Goal: Find contact information: Find contact information

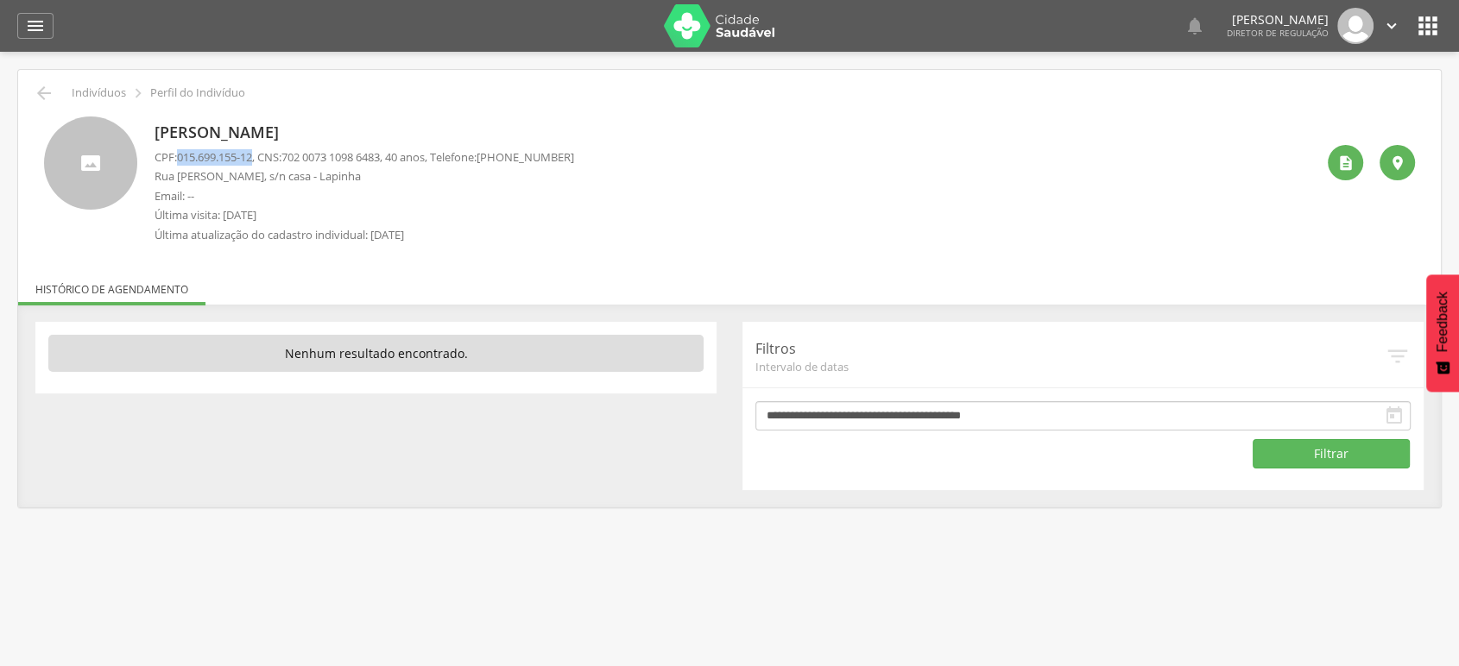
drag, startPoint x: 179, startPoint y: 150, endPoint x: 256, endPoint y: 157, distance: 78.0
click at [256, 157] on p "CPF: 015.699.155-12 , CNS: 702 0073 1098 6483 , 40 anos, Telefone: (74) 99801-9…" at bounding box center [363, 157] width 419 height 16
copy span "015.699.155-12"
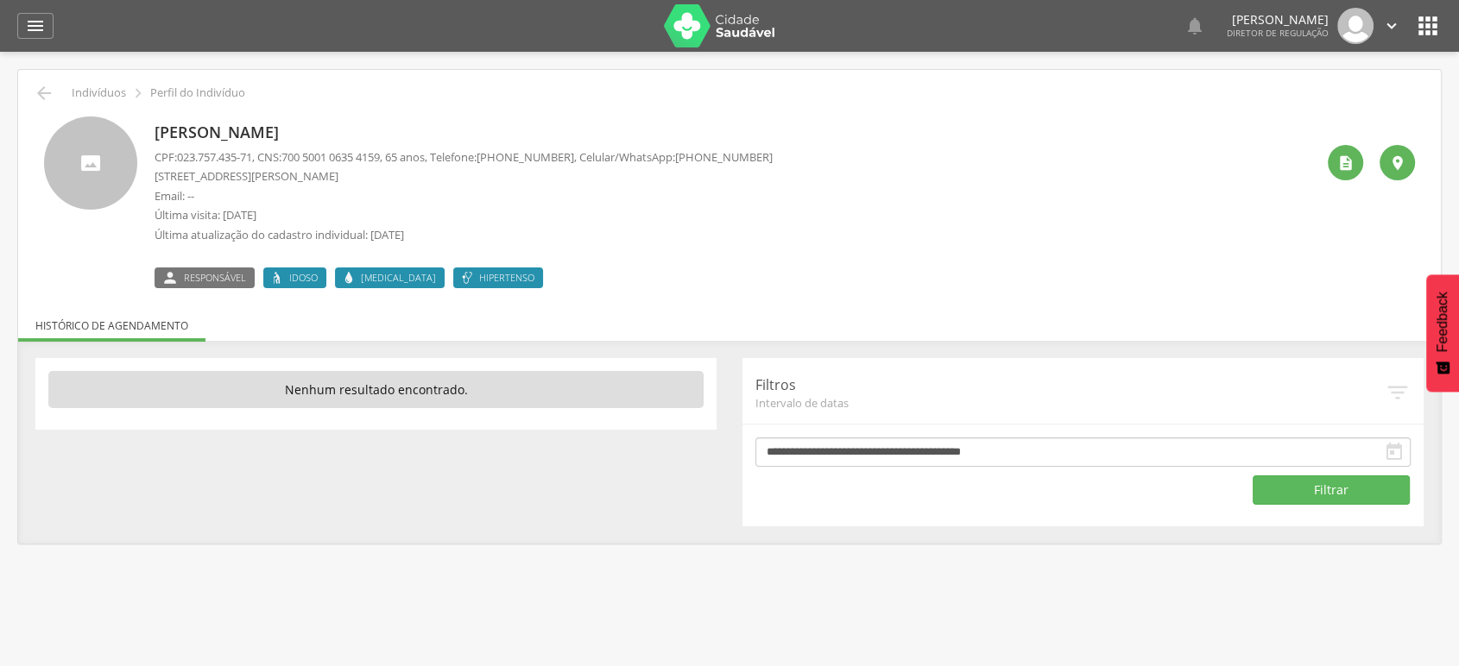
drag, startPoint x: 690, startPoint y: 155, endPoint x: 776, endPoint y: 154, distance: 86.3
click at [776, 154] on div "Dinorá Alves Santos CPF: 023.757.435-71 , CNS: 700 5001 0635 4159 , 65 anos, Te…" at bounding box center [734, 203] width 1160 height 172
copy p "(74) 99900-9740"
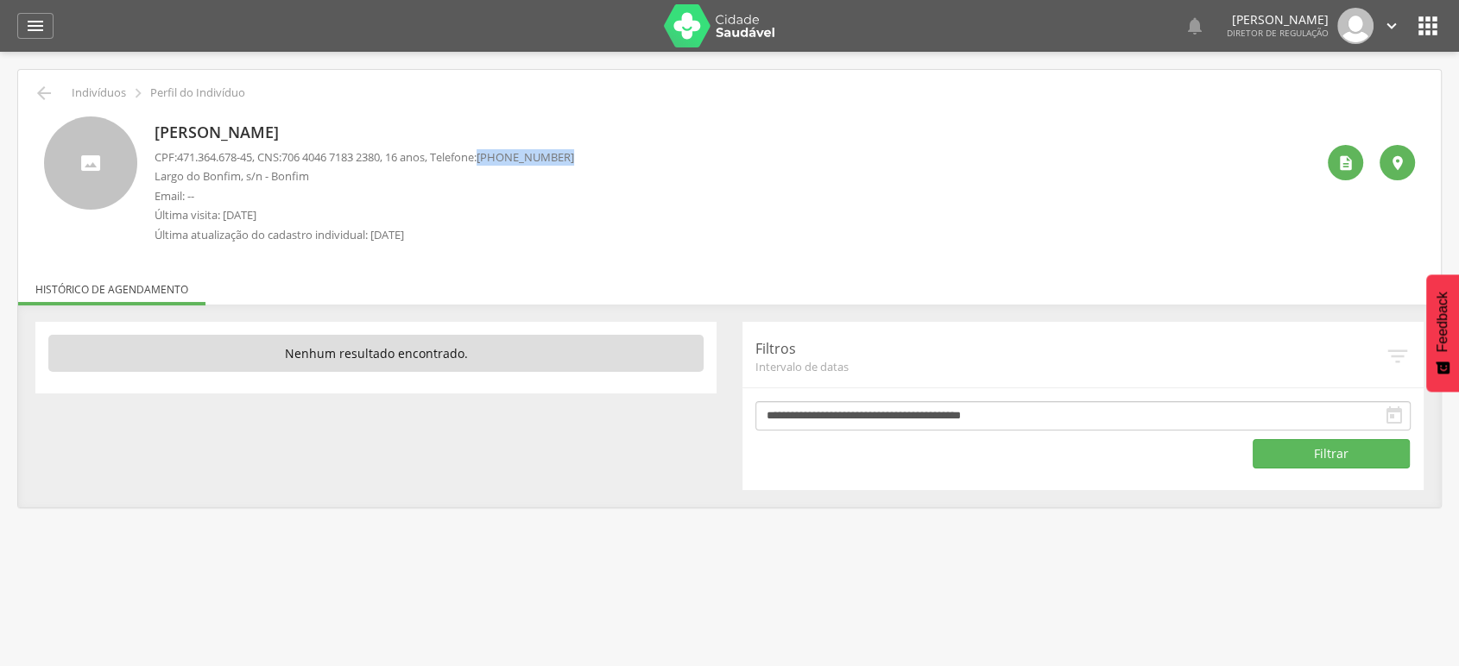
drag, startPoint x: 501, startPoint y: 152, endPoint x: 592, endPoint y: 152, distance: 90.6
click at [592, 152] on div "Pedro Henrique de Oliveira Lopes CPF: 471.364.678-45 , CNS: 706 4046 7183 2380 …" at bounding box center [734, 185] width 1160 height 136
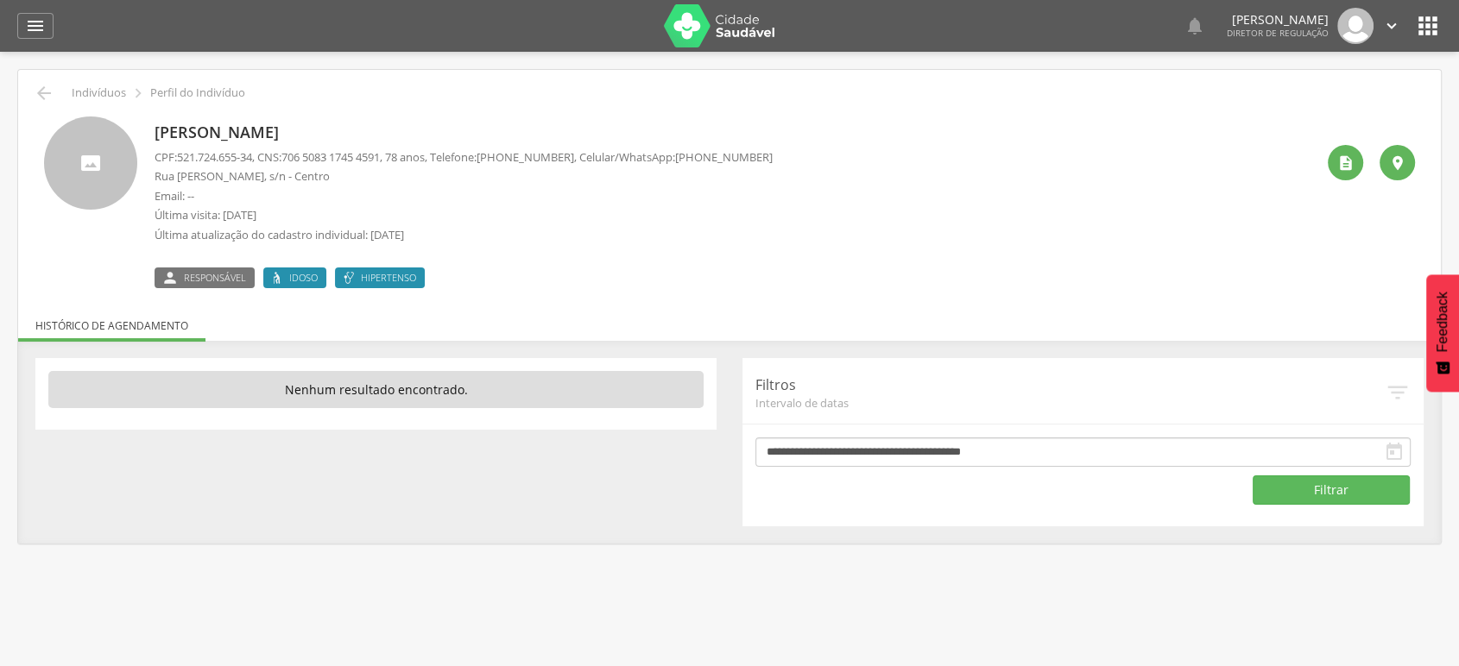
drag, startPoint x: 691, startPoint y: 154, endPoint x: 775, endPoint y: 155, distance: 83.7
click at [775, 155] on div "Estelina Maria da Silva CPF: 521.724.655-34 , CNS: 706 5083 1745 4591 , 78 anos…" at bounding box center [734, 203] width 1160 height 172
copy span "(74) 99804-4567"
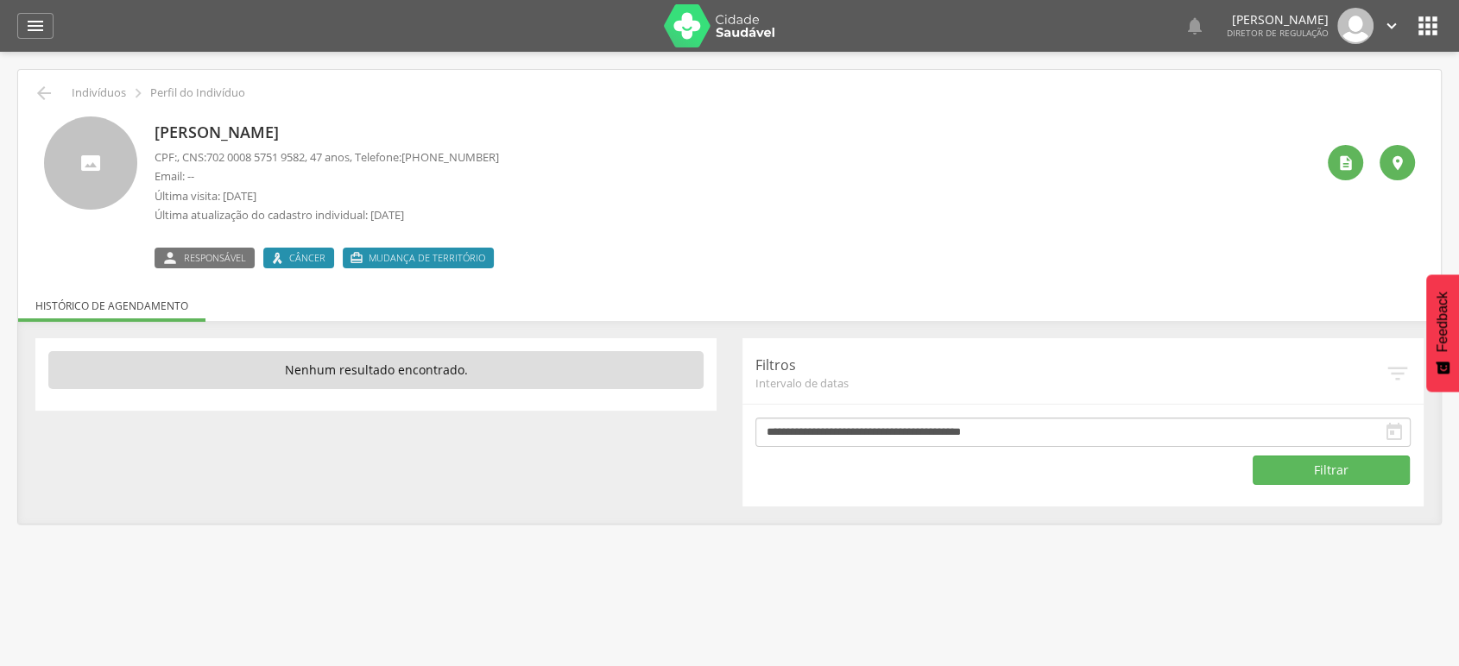
drag, startPoint x: 421, startPoint y: 152, endPoint x: 505, endPoint y: 159, distance: 84.0
click at [505, 159] on div "Irlane Souza Trindade Alves CPF: , CNS: 702 0008 5751 9582 , 47 anos, Telefone:…" at bounding box center [734, 193] width 1160 height 152
copy span "(74) 99952-2492"
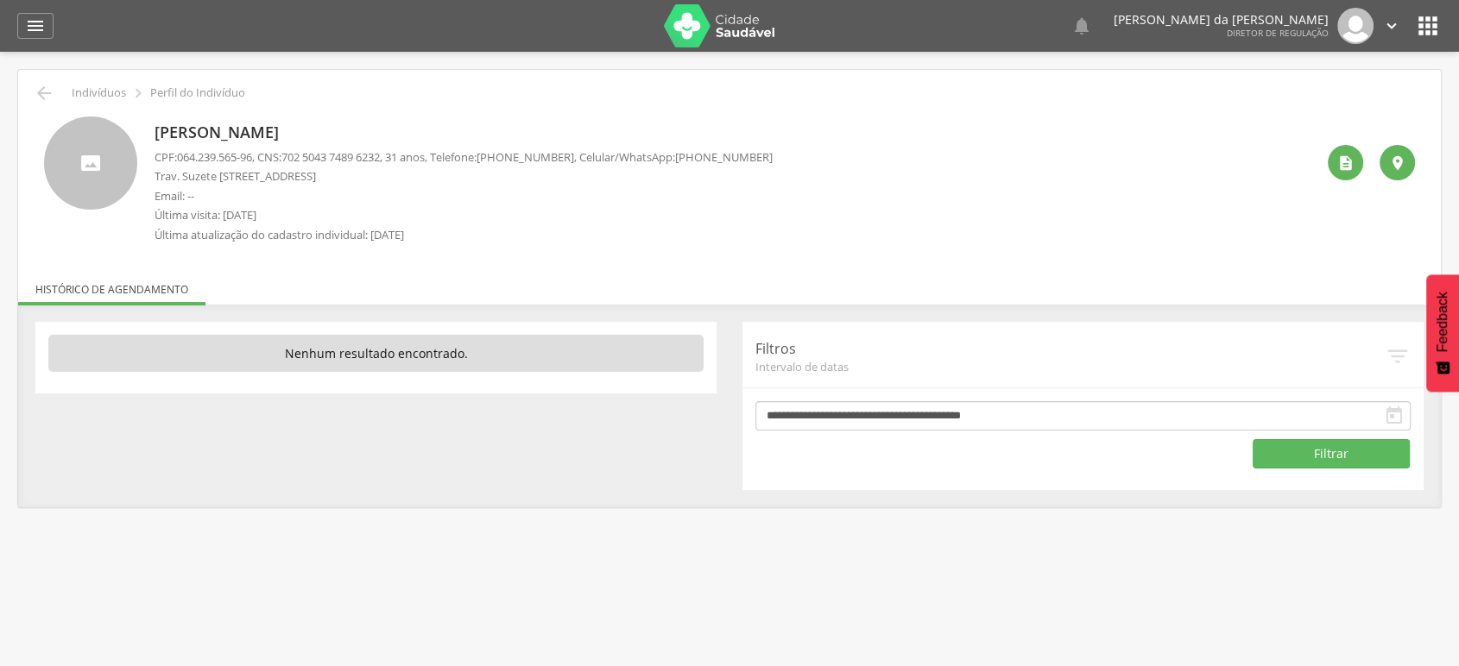
drag, startPoint x: 690, startPoint y: 154, endPoint x: 774, endPoint y: 154, distance: 83.7
click at [772, 154] on span "(74) 99964-9091" at bounding box center [724, 157] width 98 height 16
copy span "(74) 99964-9091"
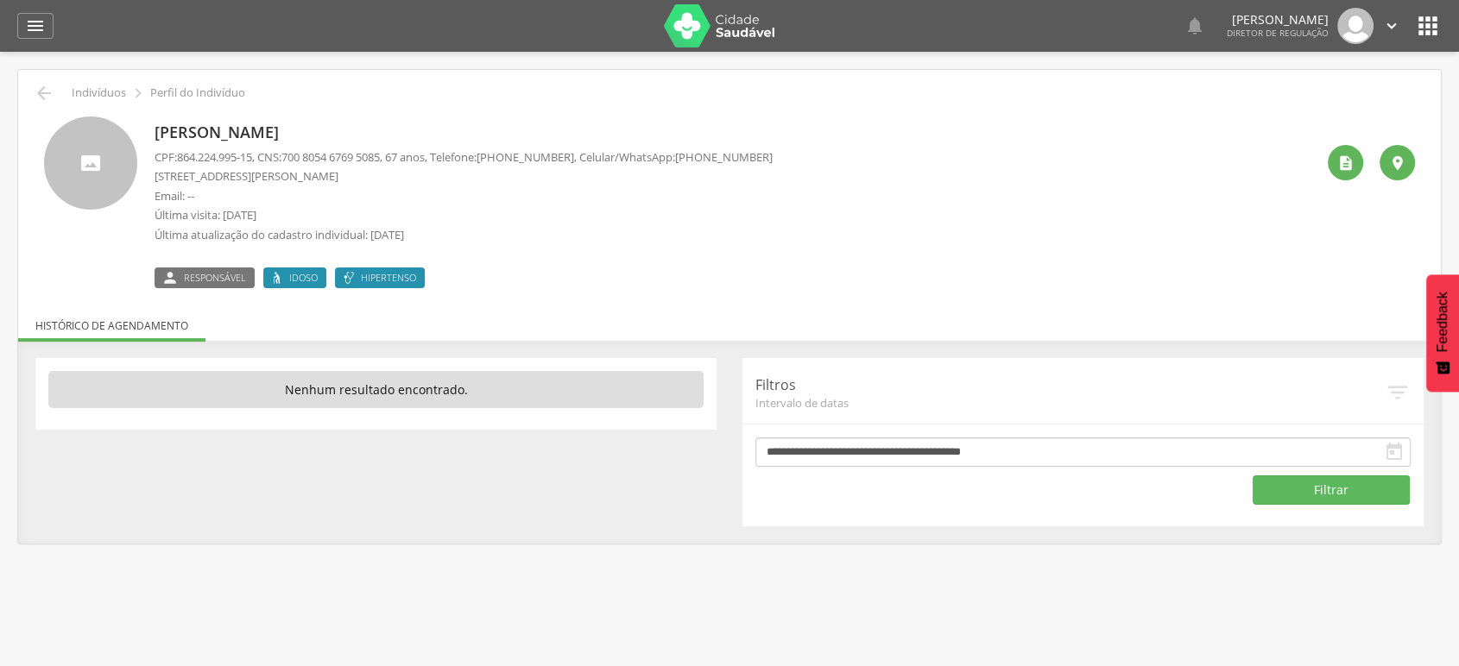
drag, startPoint x: 690, startPoint y: 152, endPoint x: 775, endPoint y: 157, distance: 84.7
click at [775, 157] on div "[PERSON_NAME] CPF: 864.224.995-15 , CNS: [PHONE_NUMBER] , 67 anos, Telefone: [P…" at bounding box center [734, 203] width 1160 height 172
copy span "[PHONE_NUMBER]"
drag, startPoint x: 610, startPoint y: 153, endPoint x: 704, endPoint y: 150, distance: 94.1
click at [704, 150] on div "Ana Mere Oliveira Alves CPF: , CNS: 701 0038 9044 3993 , 52 anos, Telefone: (74…" at bounding box center [734, 203] width 1160 height 172
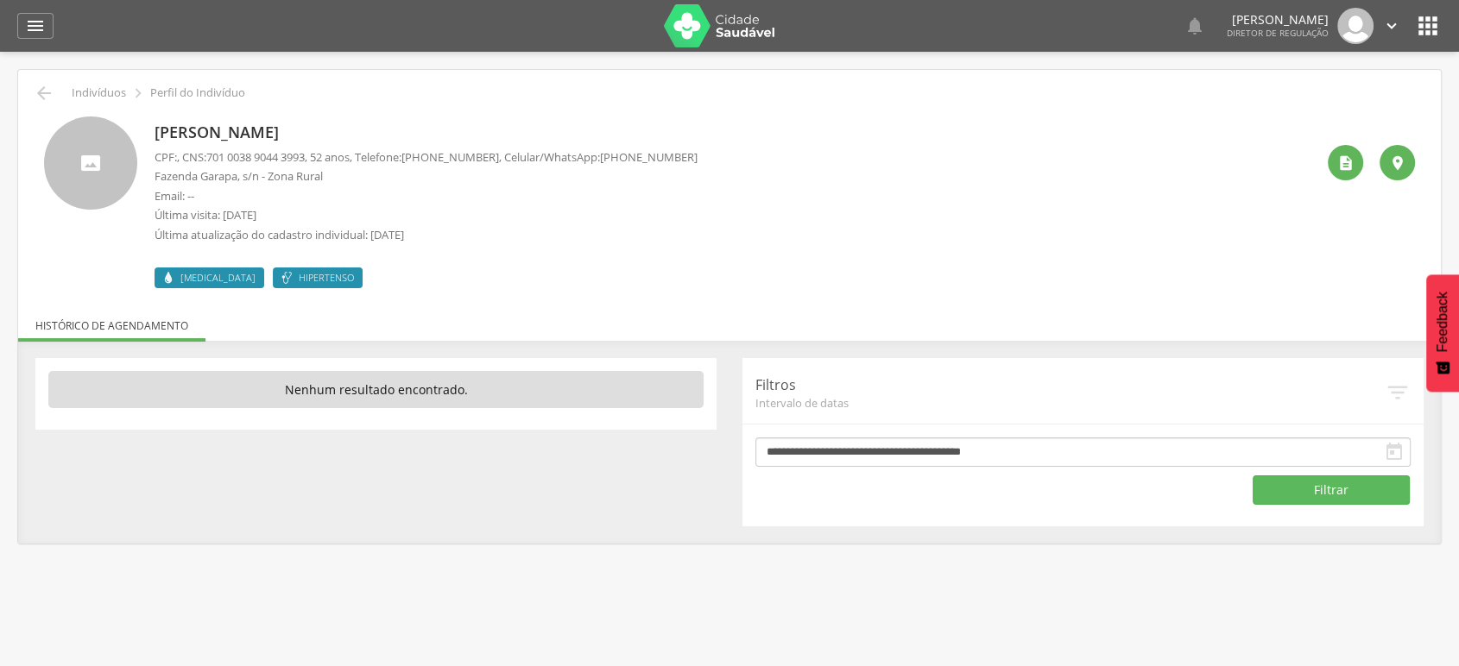
copy span "(74) 99805-7714"
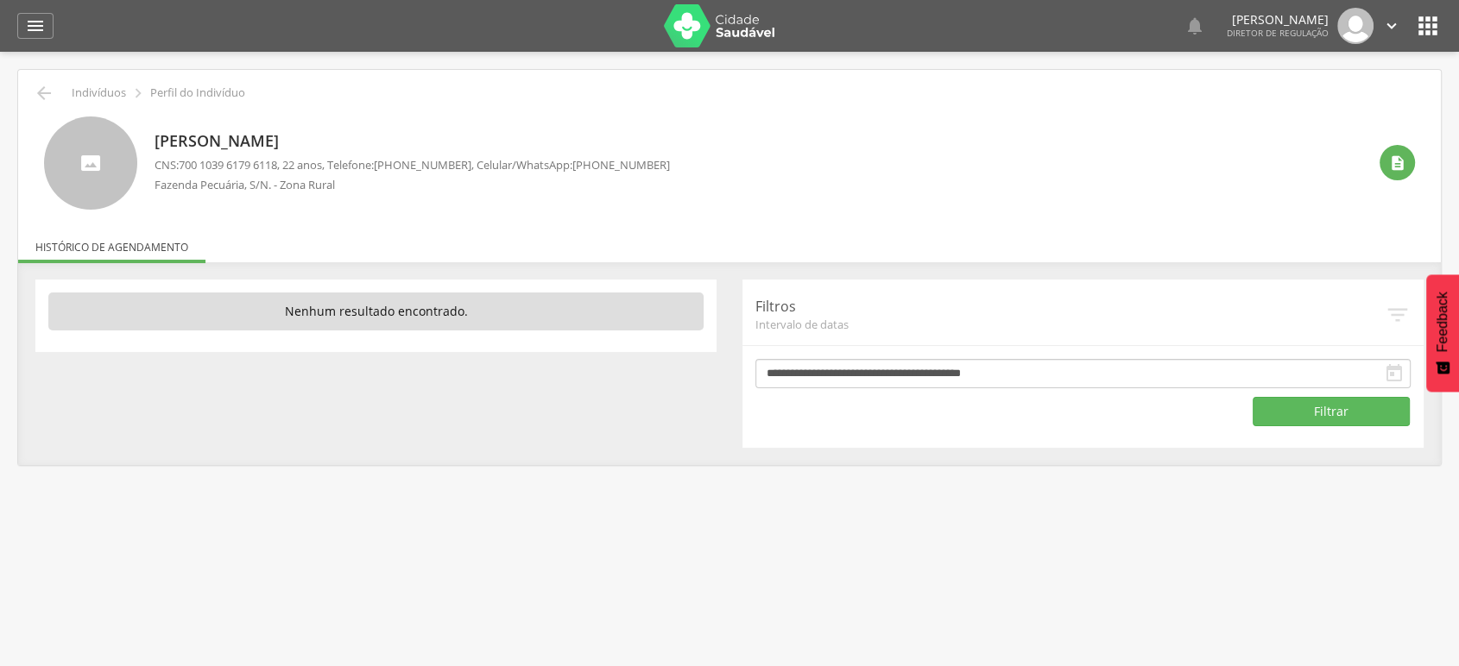
drag, startPoint x: 580, startPoint y: 161, endPoint x: 662, endPoint y: 162, distance: 82.0
click at [662, 162] on span "(74) 99910-4244" at bounding box center [621, 165] width 98 height 16
copy span "(74) 99910-4244"
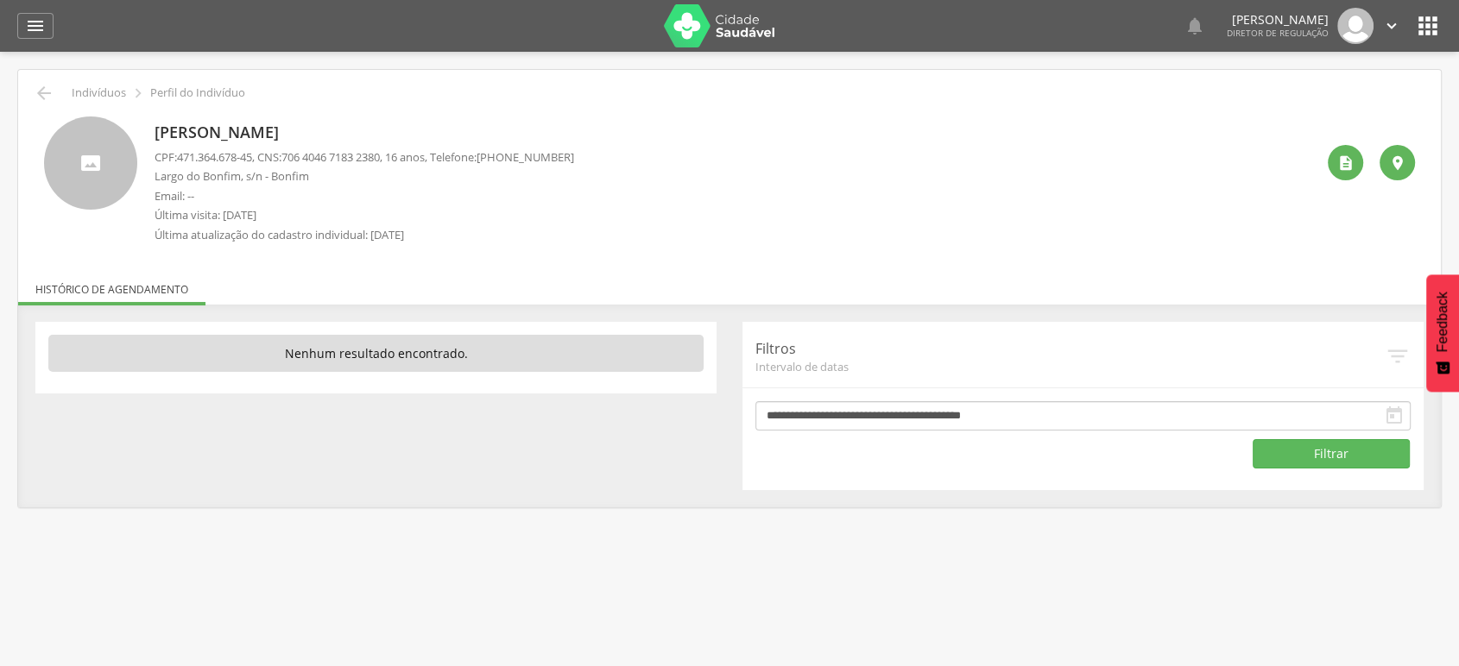
click at [1434, 31] on icon "" at bounding box center [1428, 26] width 28 height 28
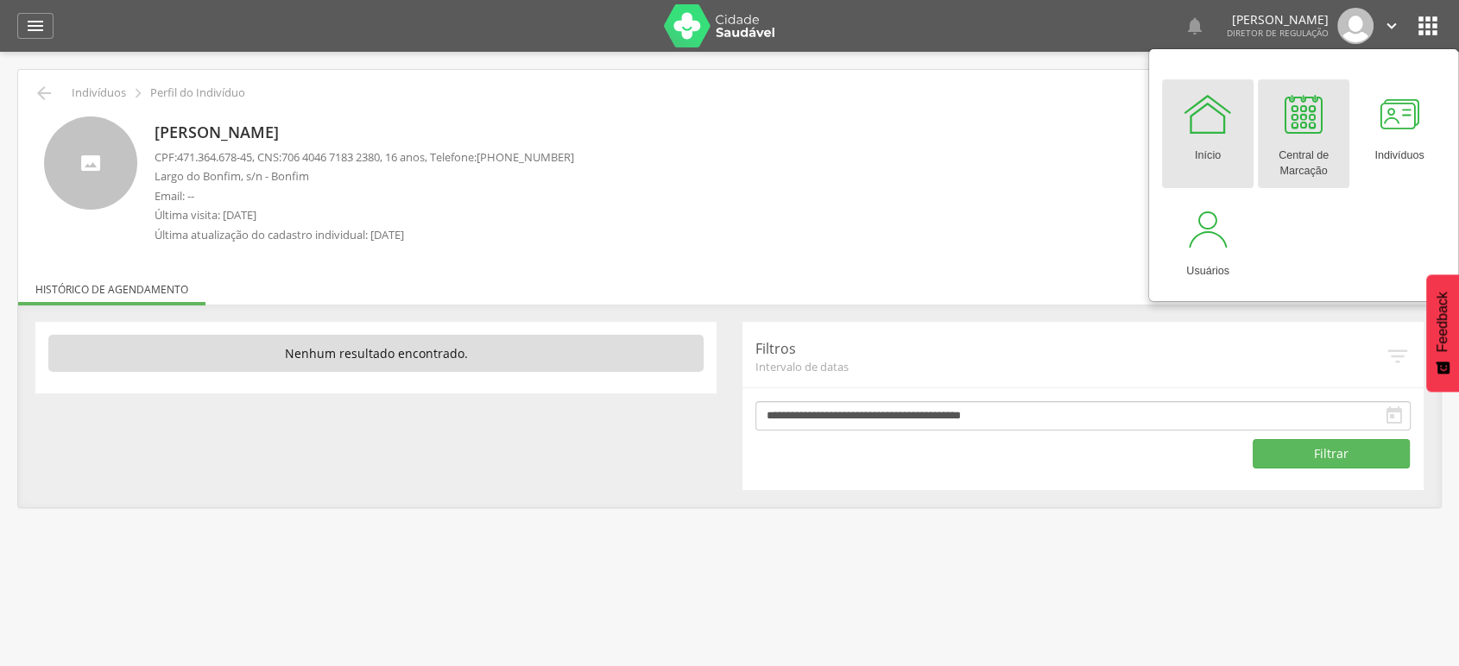
click at [1284, 117] on div at bounding box center [1303, 114] width 52 height 52
